Goal: Task Accomplishment & Management: Use online tool/utility

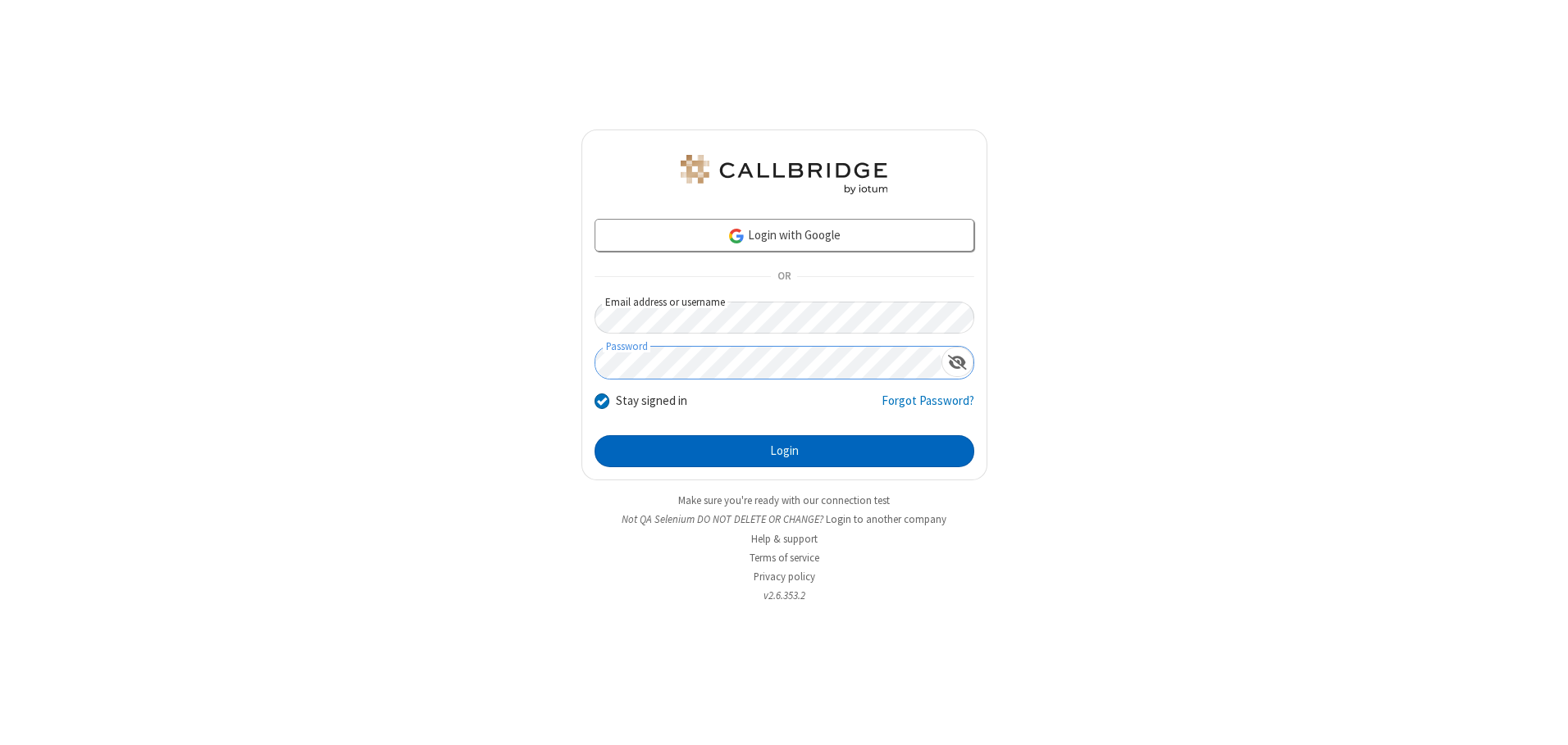
click at [784, 451] on button "Login" at bounding box center [784, 451] width 380 height 33
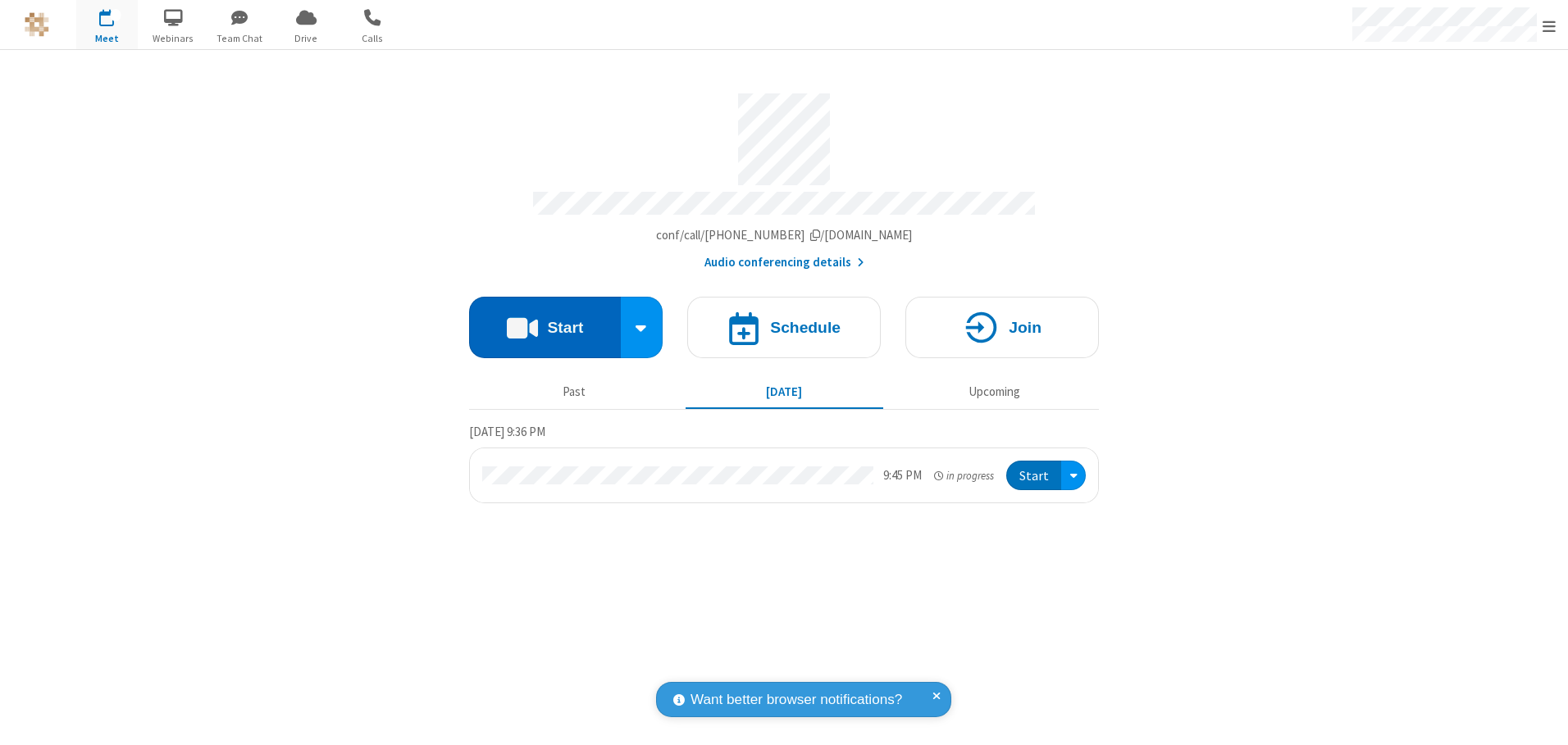
click at [544, 321] on button "Start" at bounding box center [544, 327] width 151 height 61
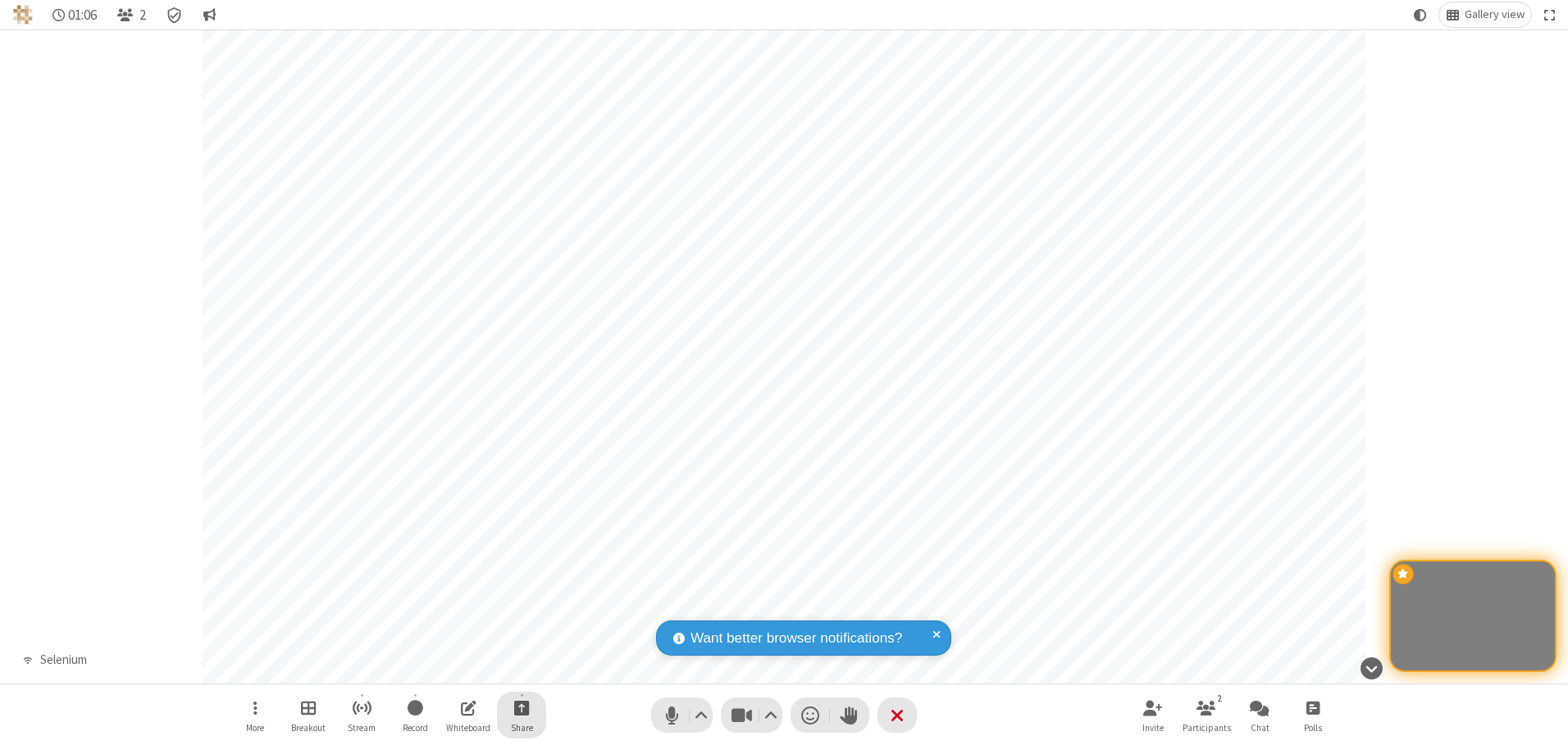
click at [521, 707] on span "Start sharing" at bounding box center [521, 708] width 16 height 21
click at [455, 668] on span "Share my screen" at bounding box center [456, 669] width 19 height 14
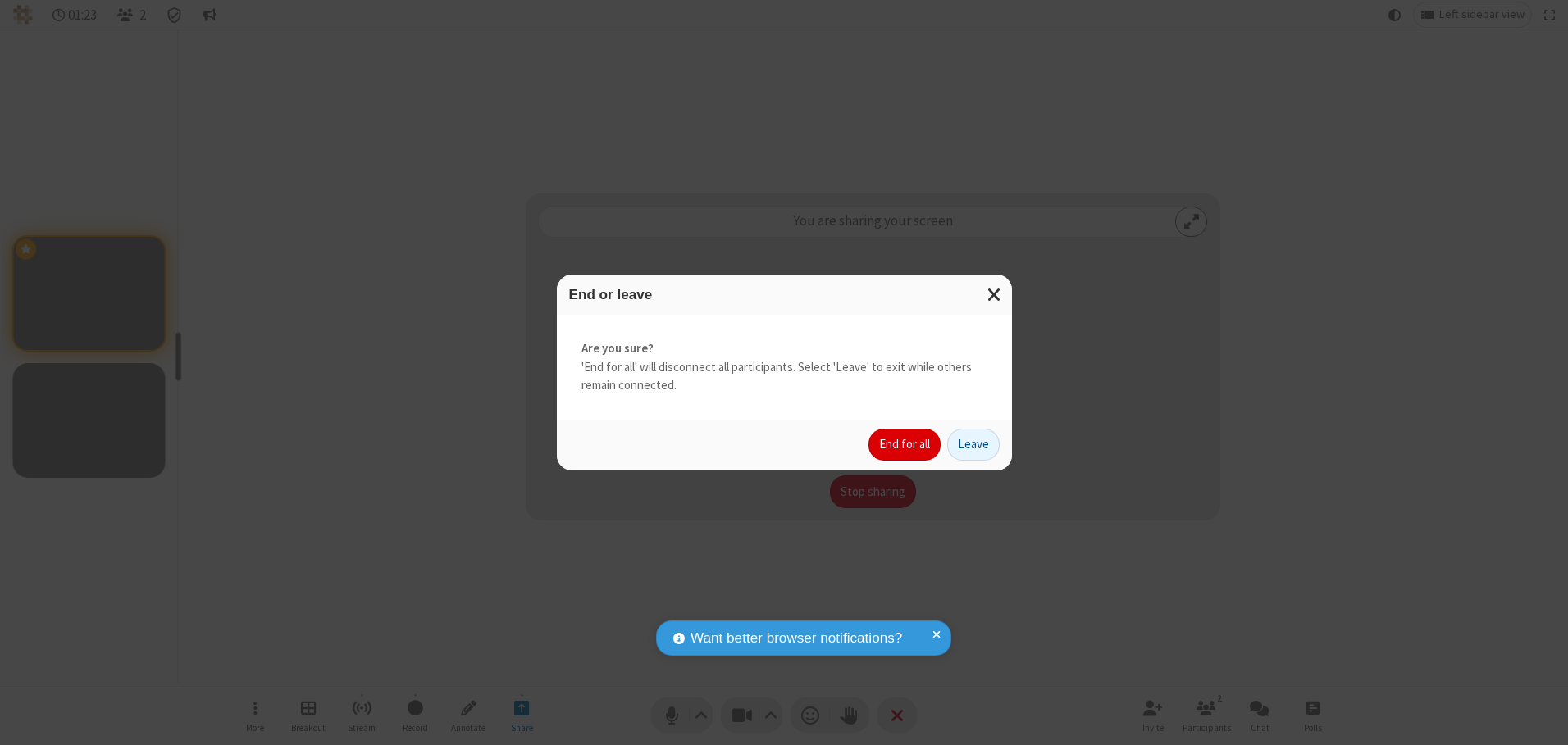
click at [905, 444] on button "End for all" at bounding box center [904, 444] width 72 height 33
